Goal: Task Accomplishment & Management: Use online tool/utility

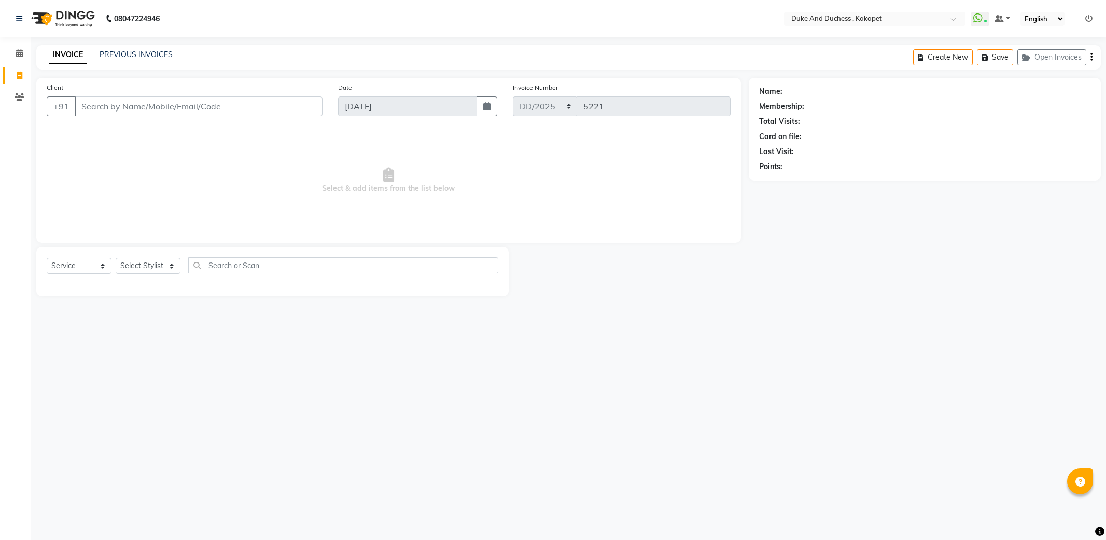
select select "service"
click at [151, 260] on select "Select Stylist Admin [PERSON_NAME] [PERSON_NAME] [PERSON_NAME] [PERSON_NAME] [P…" at bounding box center [148, 266] width 65 height 16
select select "38838"
click at [116, 258] on select "Select Stylist Admin [PERSON_NAME] [PERSON_NAME] [PERSON_NAME] [PERSON_NAME] [P…" at bounding box center [148, 266] width 65 height 16
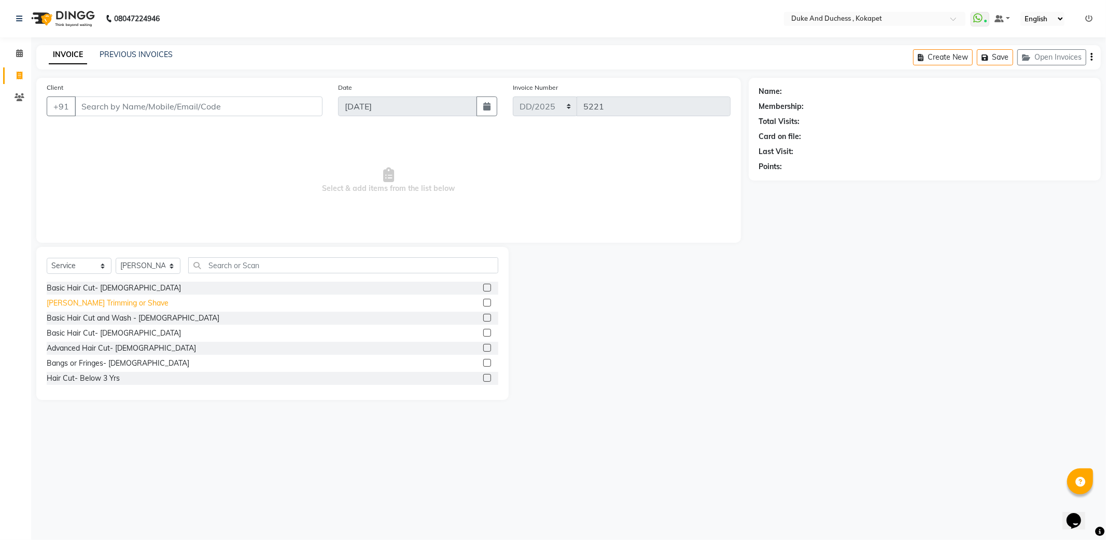
click at [97, 303] on div "[PERSON_NAME] Trimming or Shave" at bounding box center [108, 303] width 122 height 11
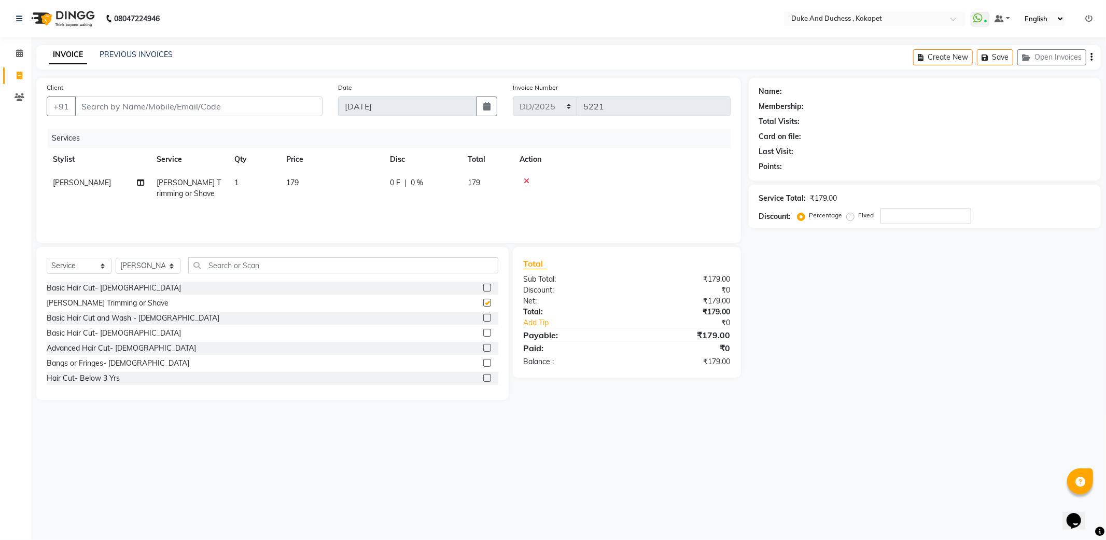
checkbox input "false"
click at [187, 102] on input "Client" at bounding box center [199, 106] width 248 height 20
click at [197, 113] on input "Client" at bounding box center [199, 106] width 248 height 20
click at [204, 107] on input "Client" at bounding box center [199, 106] width 248 height 20
click at [204, 102] on input "Client" at bounding box center [199, 106] width 248 height 20
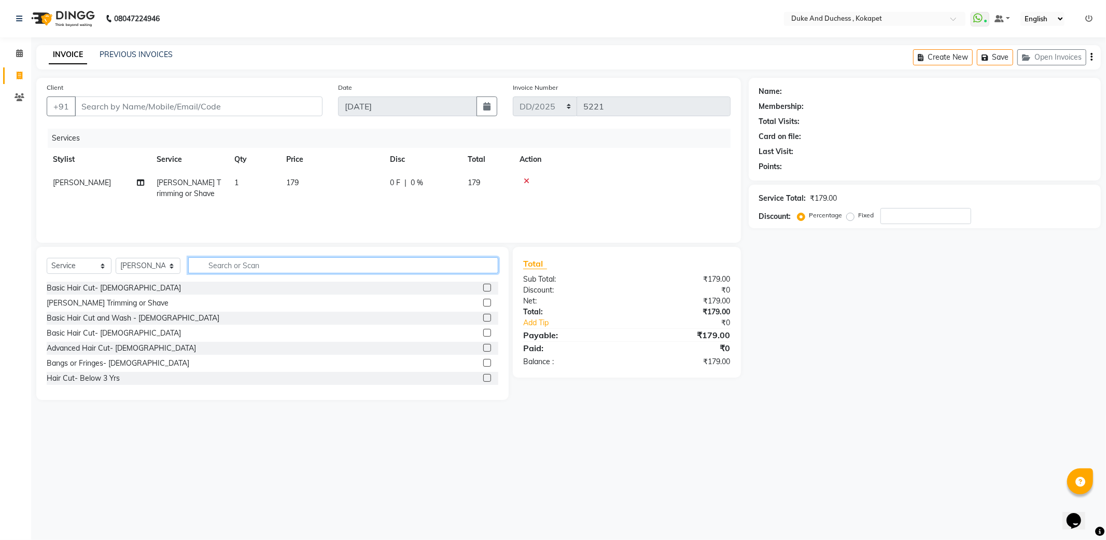
click at [225, 260] on input "text" at bounding box center [343, 265] width 310 height 16
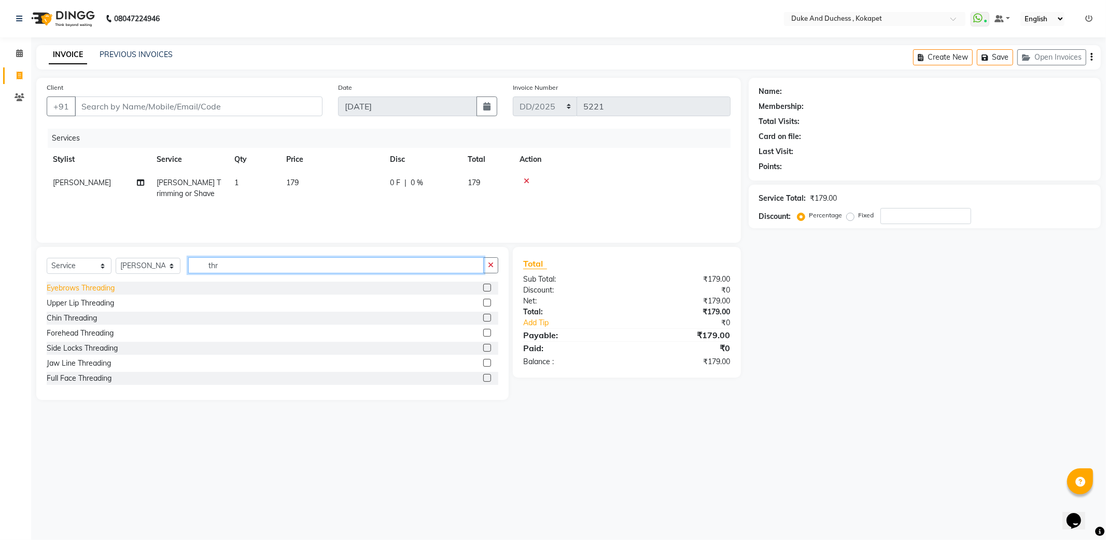
type input "thr"
click at [82, 288] on div "Eyebrows Threading" at bounding box center [81, 288] width 68 height 11
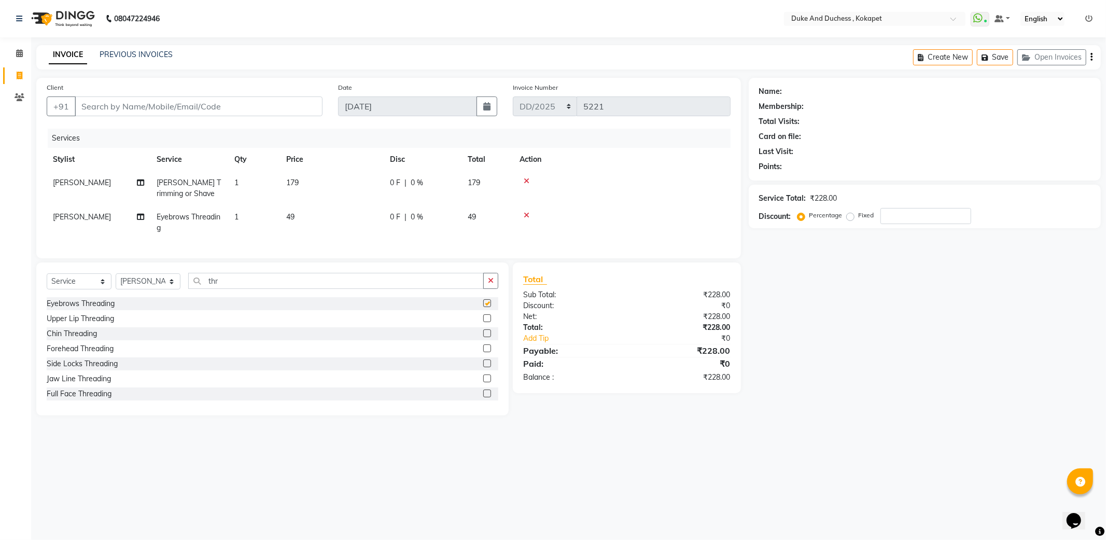
checkbox input "false"
click at [188, 108] on input "Client" at bounding box center [199, 106] width 248 height 20
type input "9"
type input "0"
click at [118, 128] on span "9695511" at bounding box center [136, 130] width 36 height 10
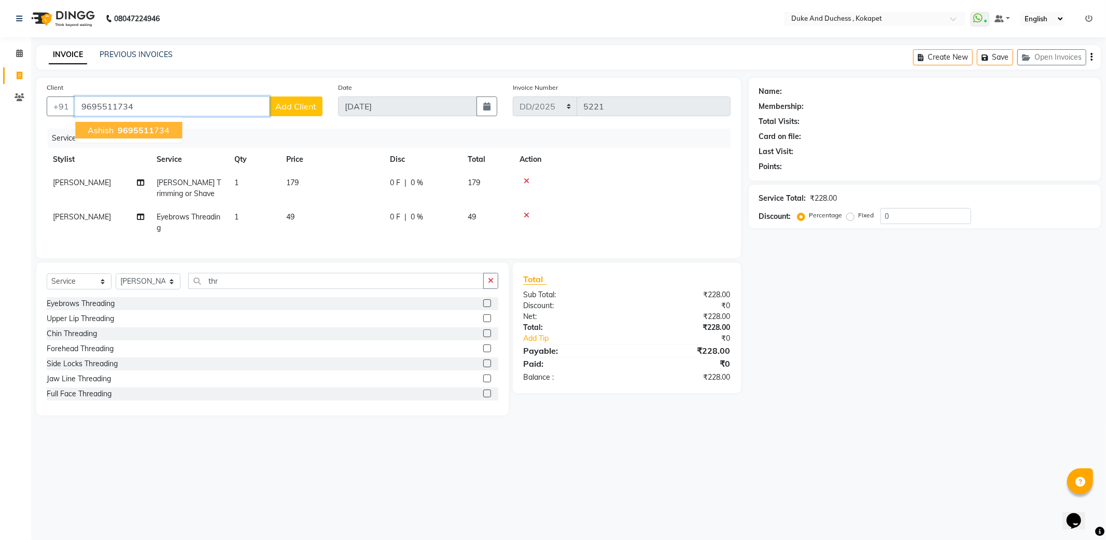
type input "9695511734"
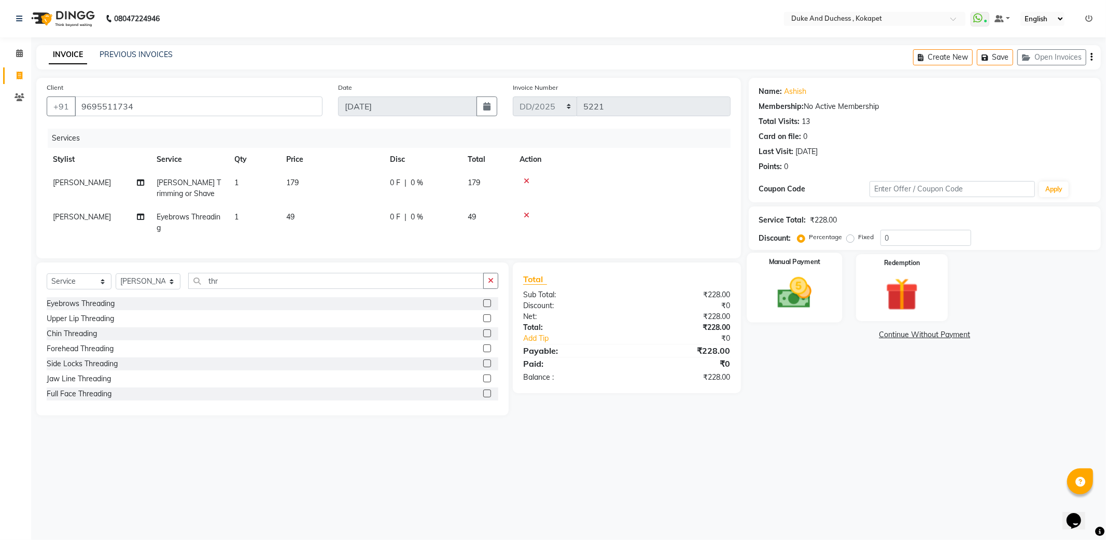
click at [785, 292] on img at bounding box center [794, 292] width 55 height 39
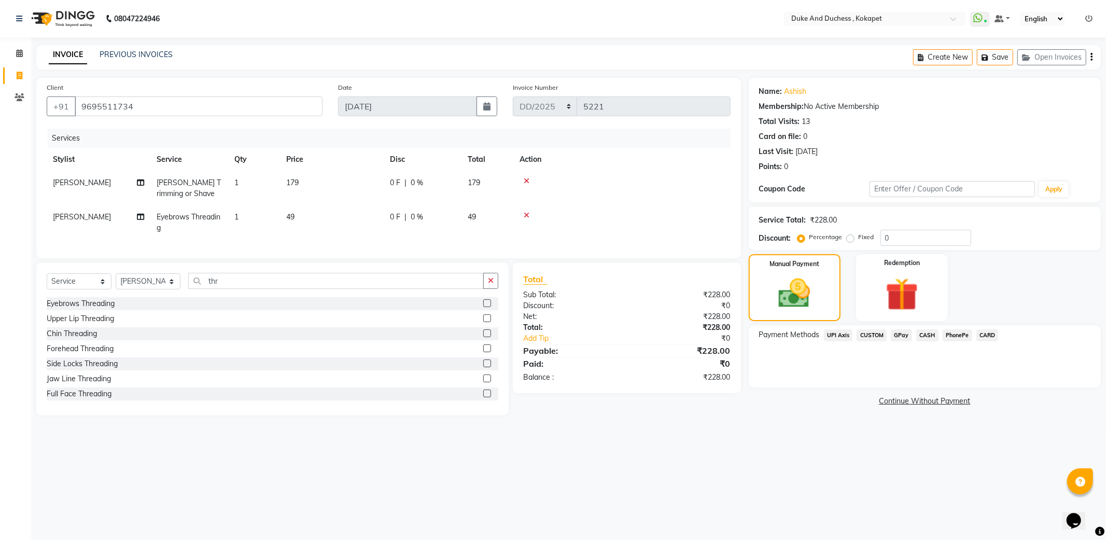
drag, startPoint x: 900, startPoint y: 336, endPoint x: 897, endPoint y: 343, distance: 7.4
click at [901, 336] on span "GPay" at bounding box center [901, 335] width 21 height 12
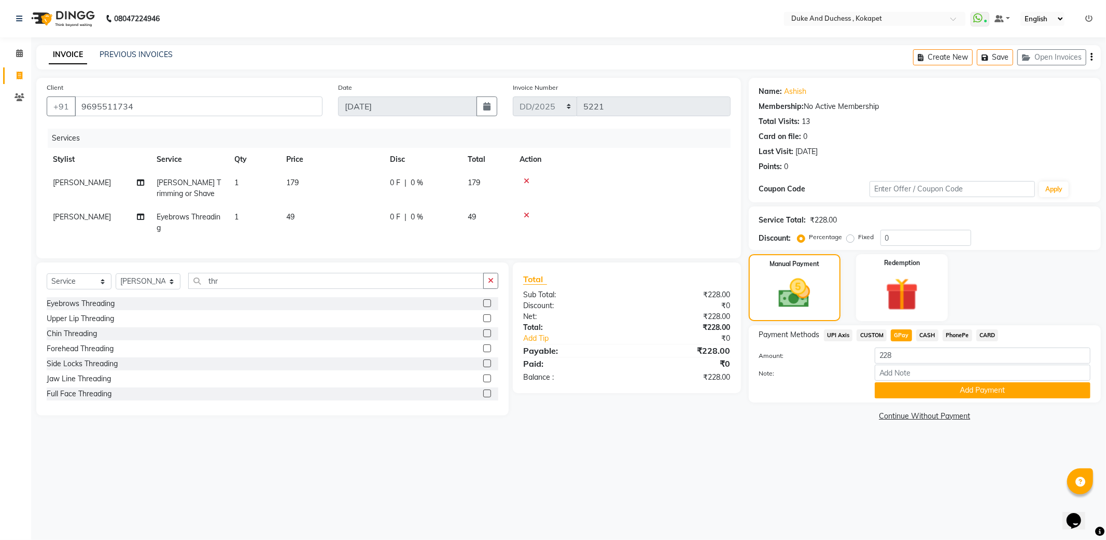
click at [547, 333] on div "Total:" at bounding box center [570, 327] width 111 height 11
click at [545, 344] on link "Add Tip" at bounding box center [580, 338] width 130 height 11
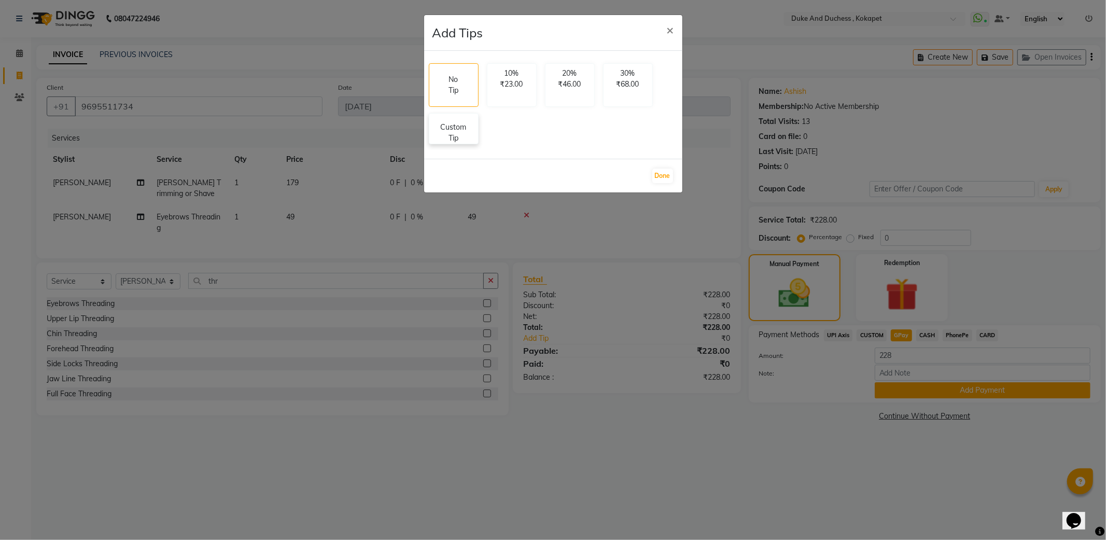
click at [463, 130] on p "Custom Tip" at bounding box center [454, 133] width 36 height 22
select select "38838"
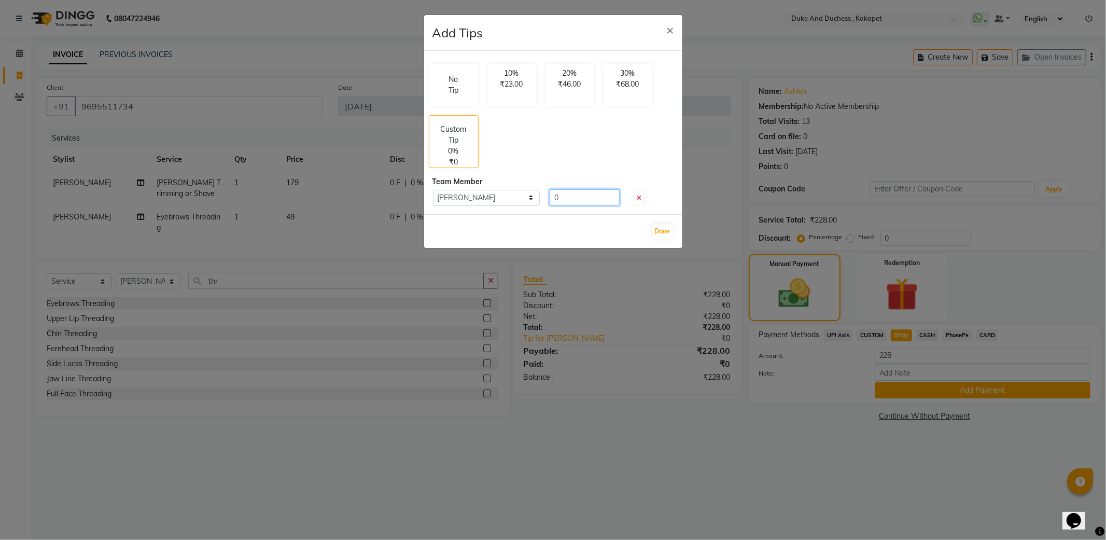
click at [559, 198] on input "0" at bounding box center [585, 197] width 70 height 16
type input "2"
type input "3"
type input "2"
type input "22"
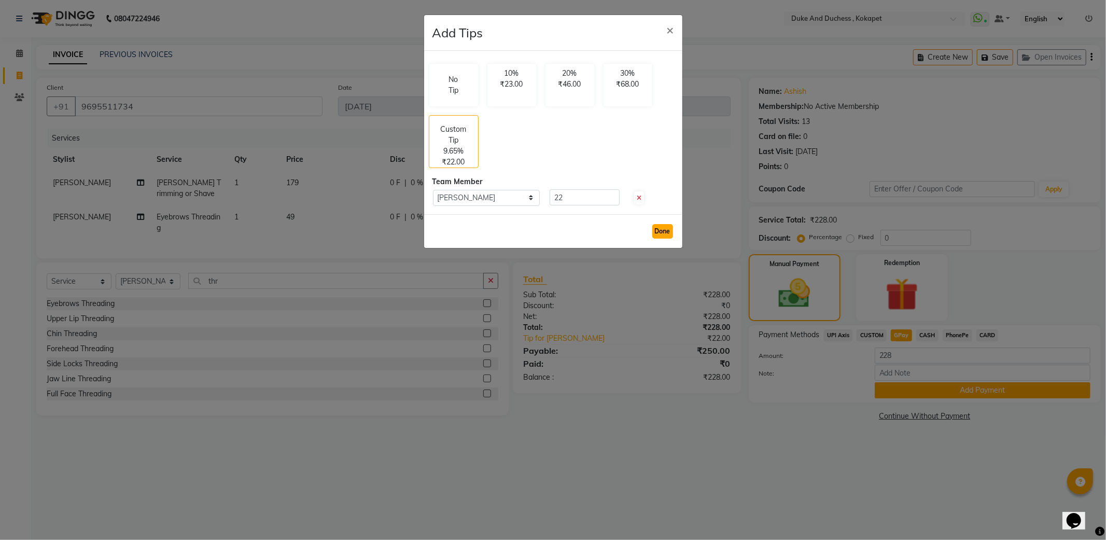
click at [656, 230] on button "Done" at bounding box center [662, 231] width 21 height 15
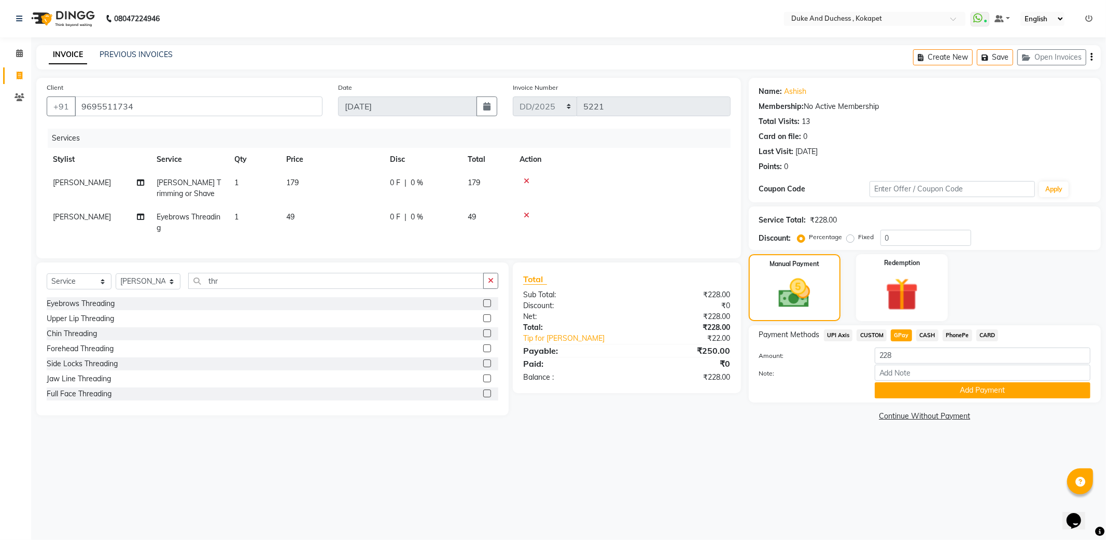
click at [874, 330] on span "CUSTOM" at bounding box center [872, 335] width 30 height 12
type input "250"
click at [902, 332] on span "GPay" at bounding box center [901, 335] width 21 height 12
click at [895, 388] on button "Add Payment" at bounding box center [983, 390] width 216 height 16
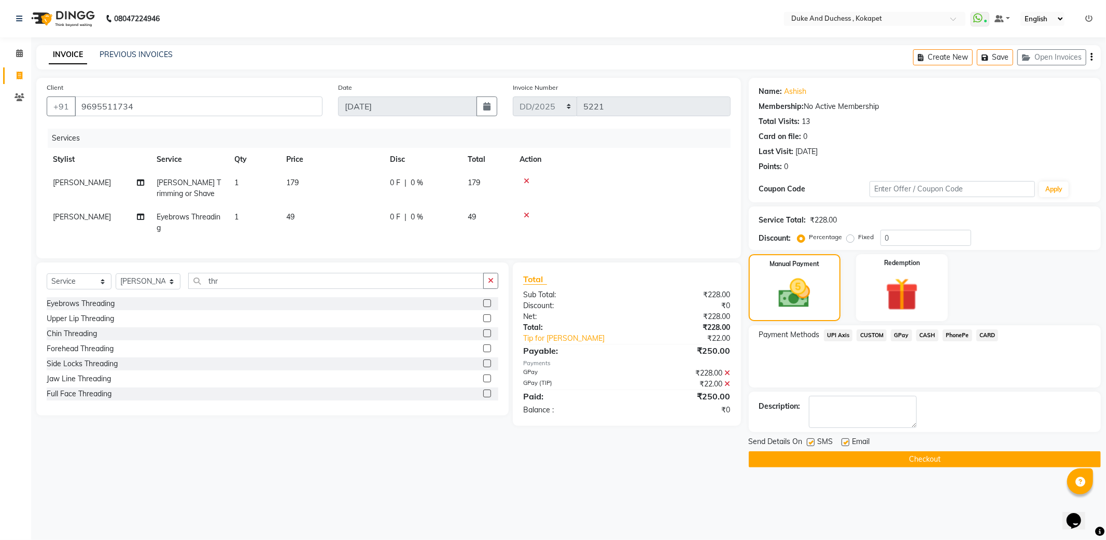
click at [859, 459] on button "Checkout" at bounding box center [925, 459] width 352 height 16
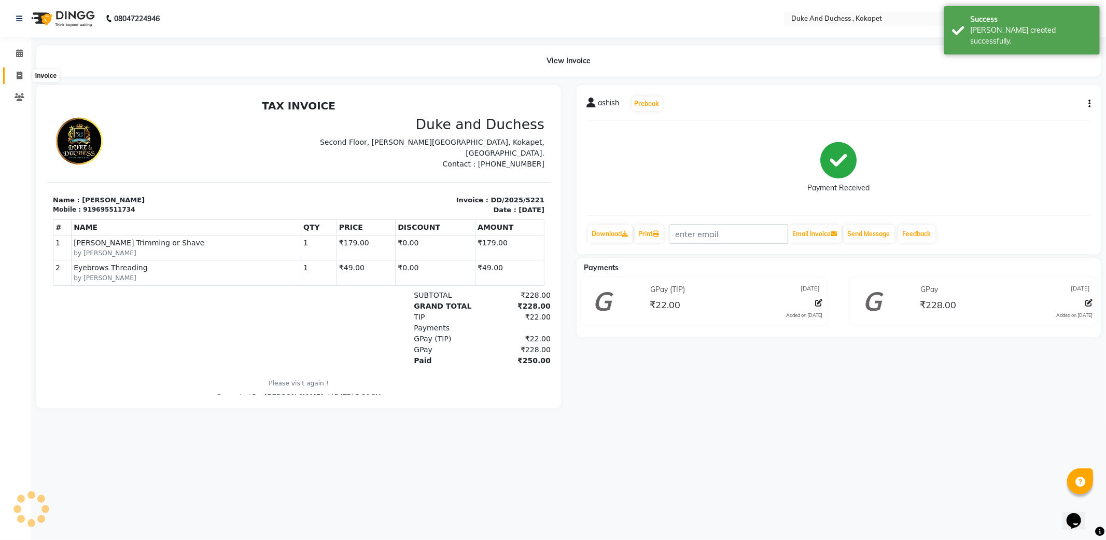
click at [22, 75] on span at bounding box center [19, 76] width 18 height 12
select select "service"
